Goal: Transaction & Acquisition: Purchase product/service

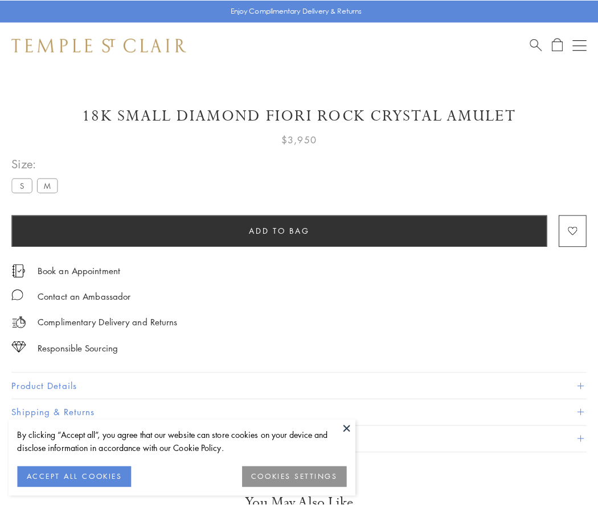
scroll to position [5, 0]
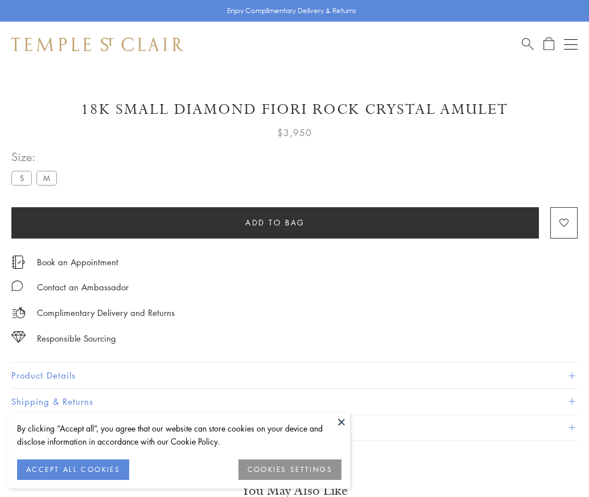
click at [275, 222] on span "Add to bag" at bounding box center [275, 222] width 60 height 13
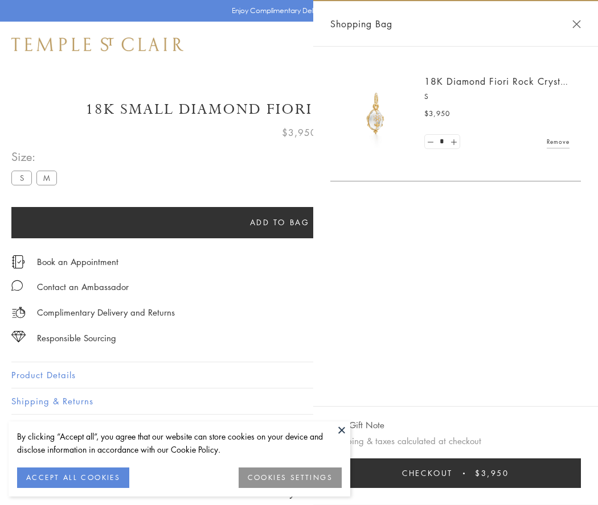
click at [476, 473] on button "Checkout $3,950" at bounding box center [455, 474] width 250 height 30
